Goal: Check status: Check status

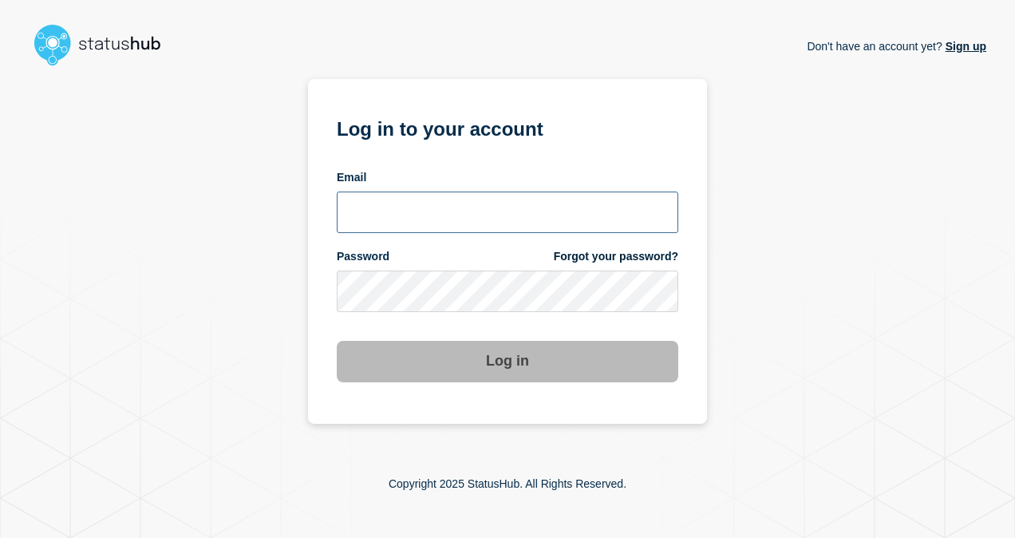
type input "[PERSON_NAME][EMAIL_ADDRESS][PERSON_NAME][DOMAIN_NAME]"
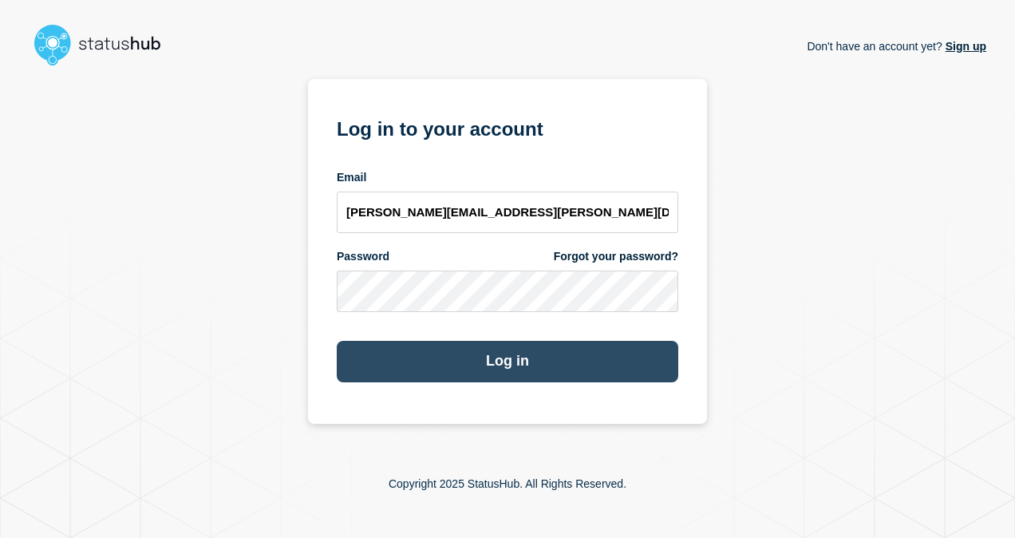
click at [460, 366] on button "Log in" at bounding box center [507, 361] width 341 height 41
